Goal: Information Seeking & Learning: Learn about a topic

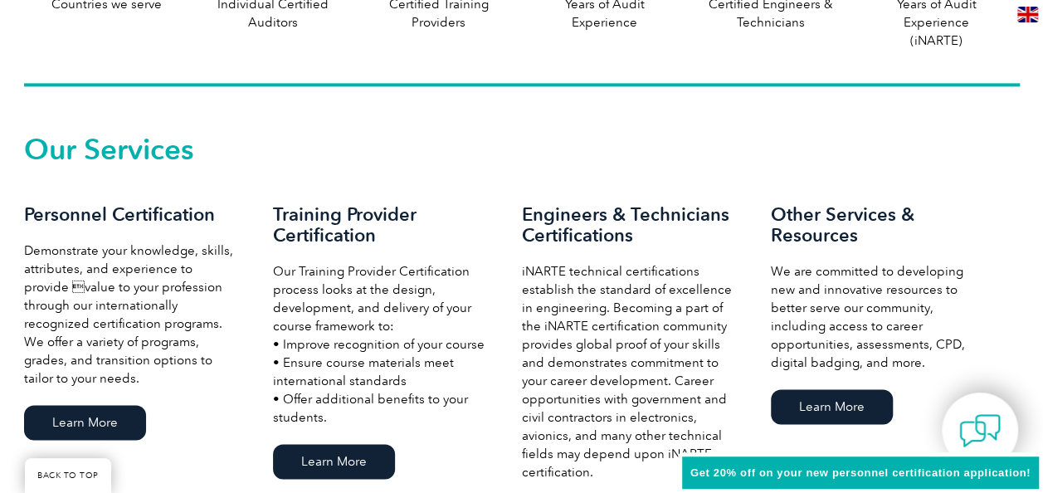
scroll to position [1062, 0]
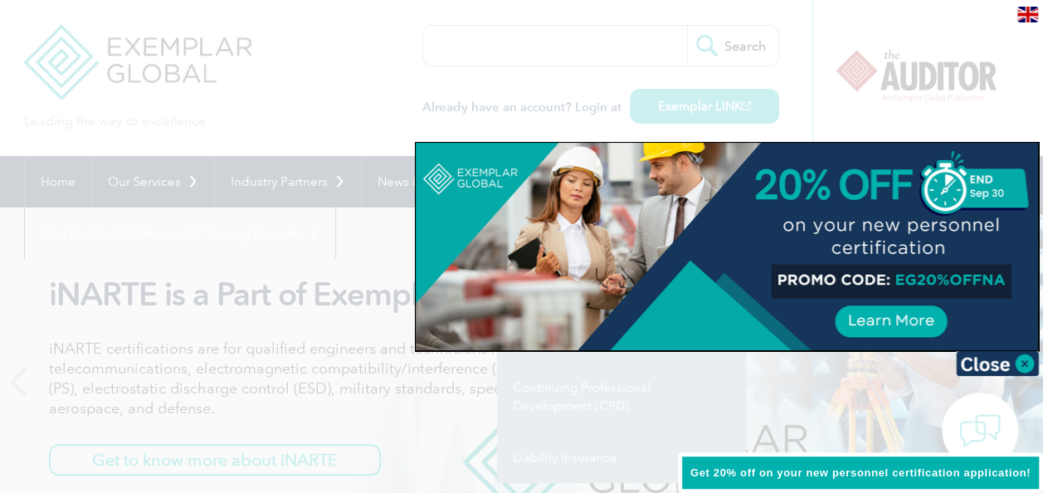
click at [365, 28] on div at bounding box center [521, 246] width 1043 height 493
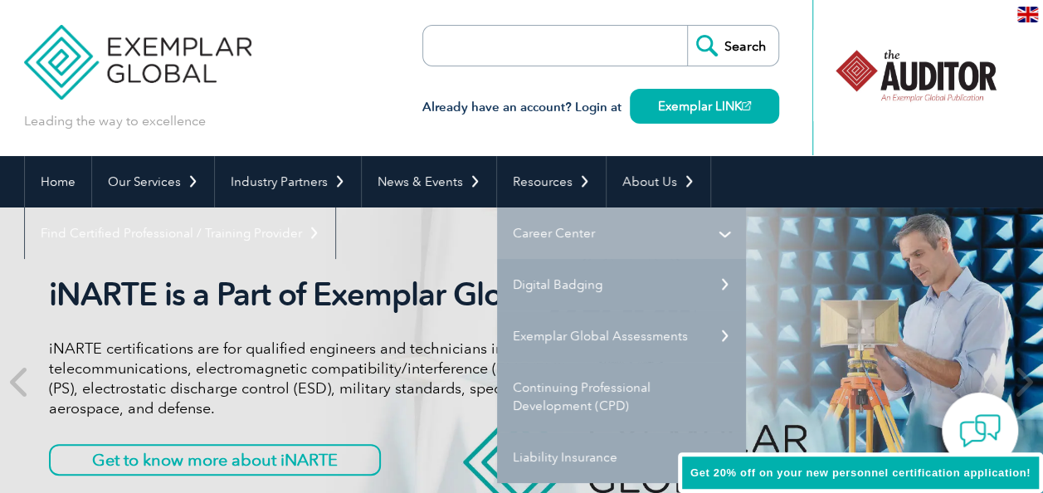
click at [723, 229] on link "Career Center" at bounding box center [621, 232] width 249 height 51
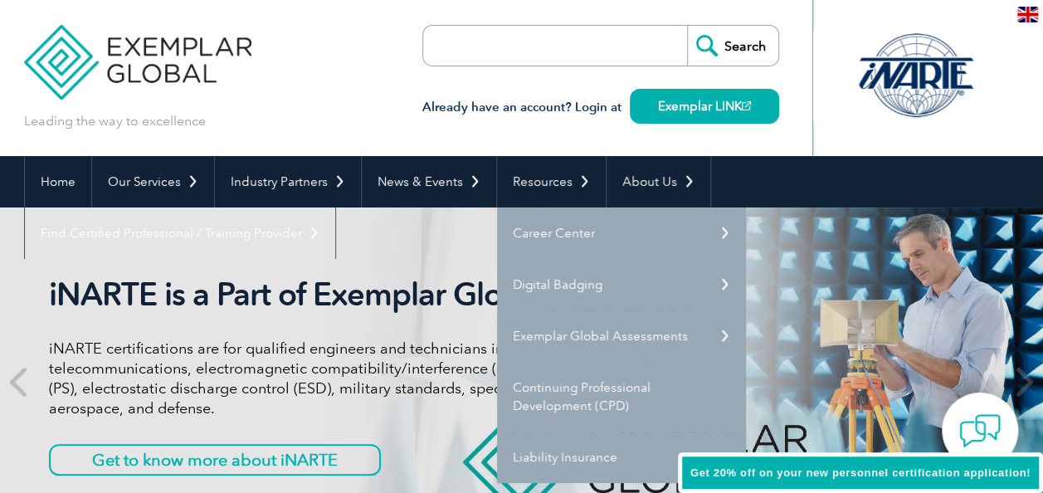
click at [717, 234] on link "Career Center" at bounding box center [621, 232] width 249 height 51
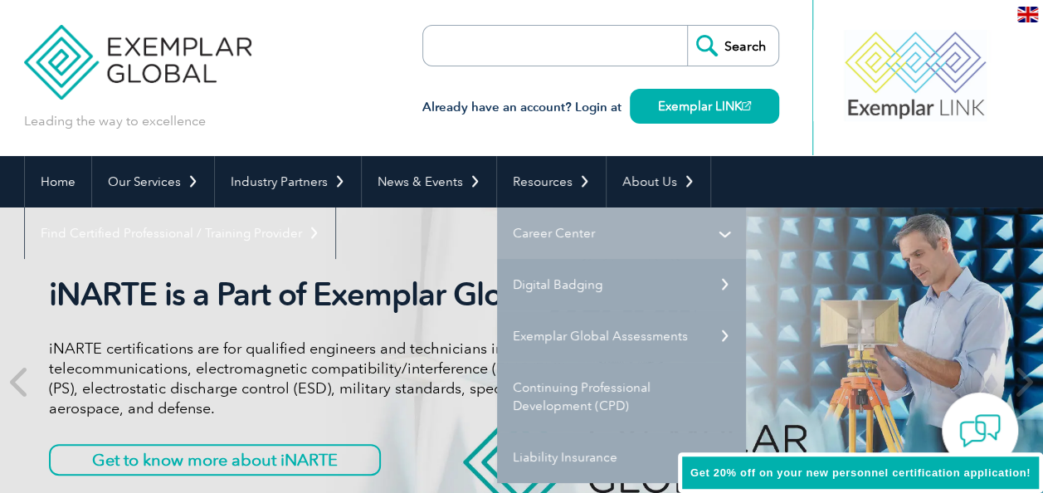
click at [649, 225] on link "Career Center" at bounding box center [621, 232] width 249 height 51
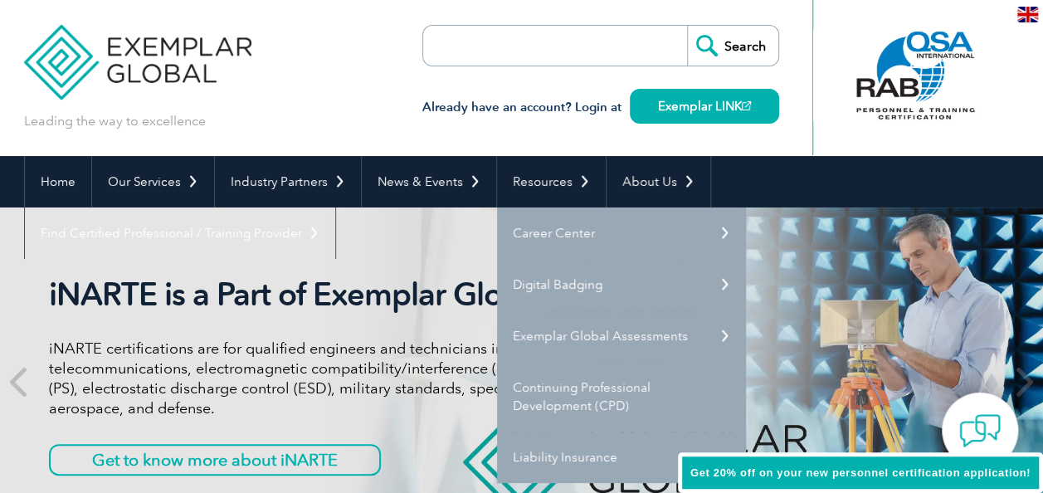
click at [51, 0] on img at bounding box center [138, 50] width 228 height 100
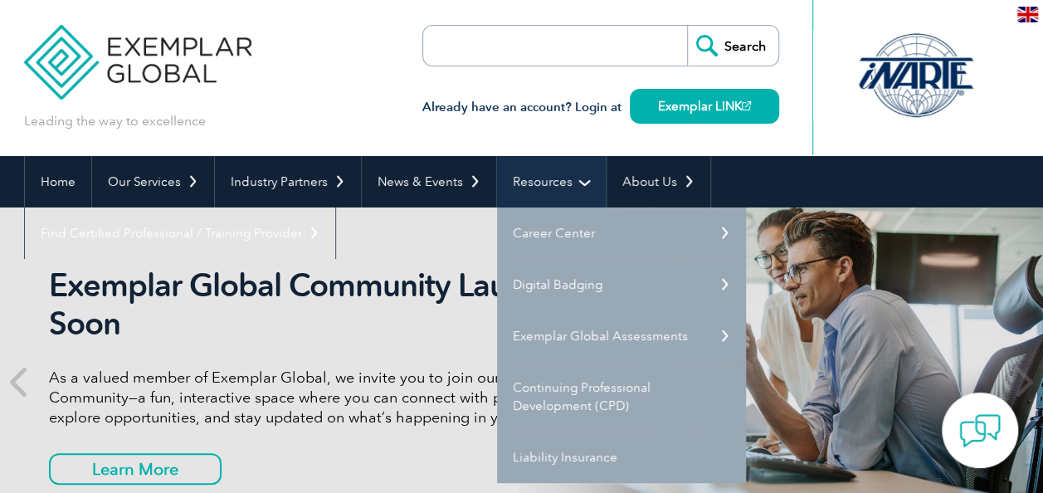
click at [572, 177] on link "Resources" at bounding box center [551, 181] width 109 height 51
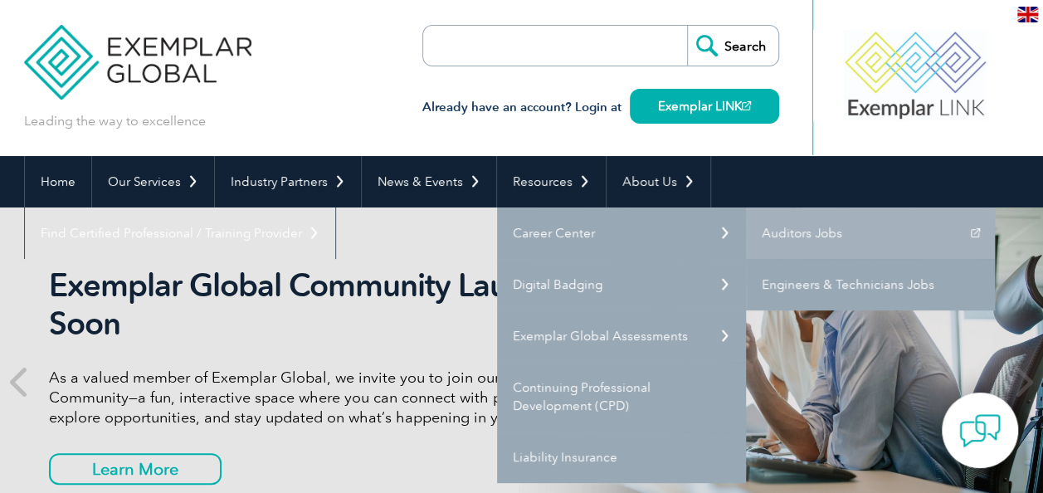
click at [849, 289] on link "Engineers & Technicians Jobs" at bounding box center [870, 284] width 249 height 51
